Goal: Use online tool/utility: Utilize a website feature to perform a specific function

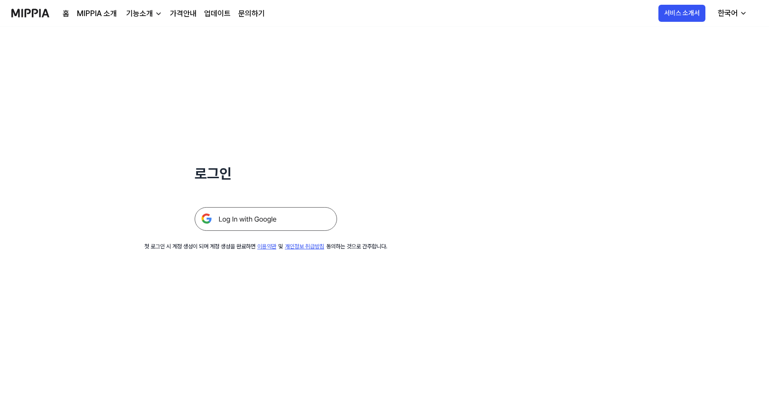
click at [274, 229] on img at bounding box center [266, 219] width 142 height 24
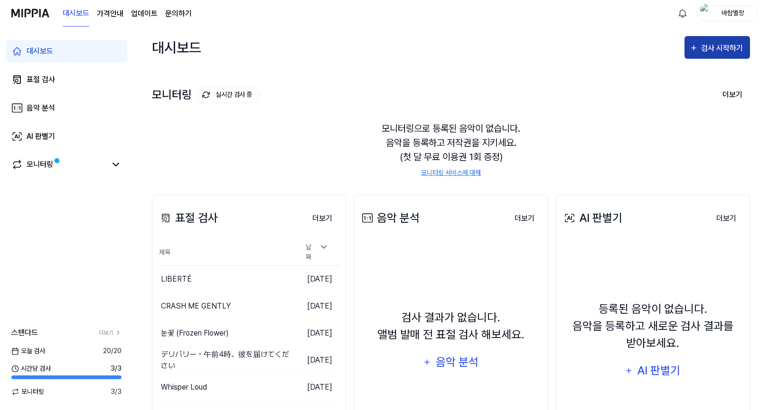
click at [717, 47] on div "검사 시작하기" at bounding box center [723, 48] width 44 height 12
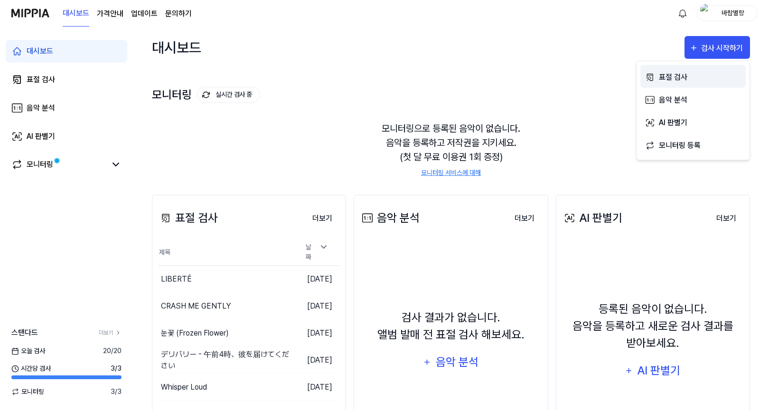
click at [679, 72] on div "표절 검사" at bounding box center [700, 77] width 83 height 12
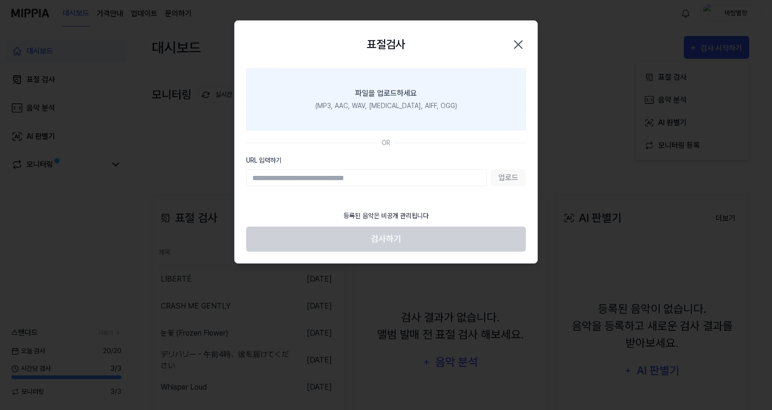
click at [366, 115] on label "파일을 업로드하세요 (MP3, AAC, WAV, [MEDICAL_DATA], AIFF, OGG)" at bounding box center [386, 99] width 280 height 62
click at [0, 0] on input "파일을 업로드하세요 (MP3, AAC, WAV, [MEDICAL_DATA], AIFF, OGG)" at bounding box center [0, 0] width 0 height 0
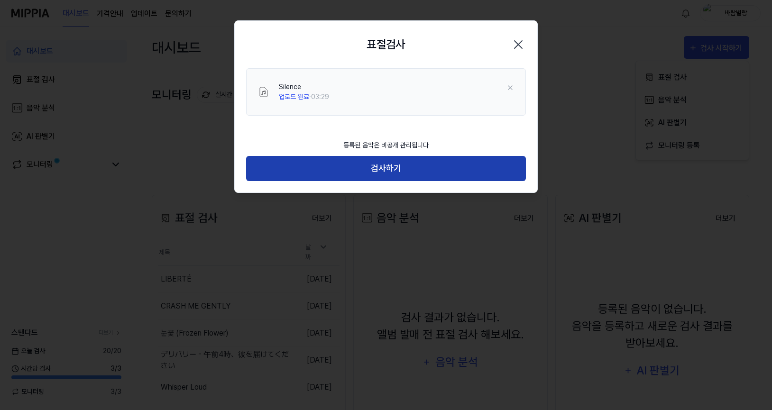
click at [398, 164] on button "검사하기" at bounding box center [386, 168] width 280 height 25
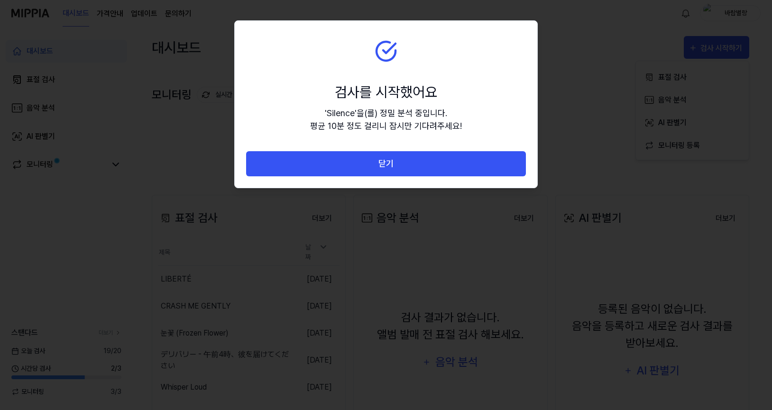
click at [398, 164] on button "닫기" at bounding box center [386, 163] width 280 height 25
